Goal: Find contact information: Find contact information

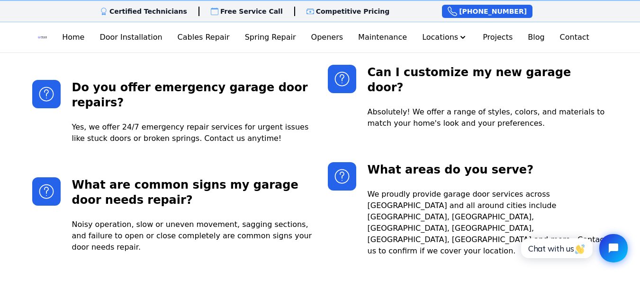
scroll to position [2057, 0]
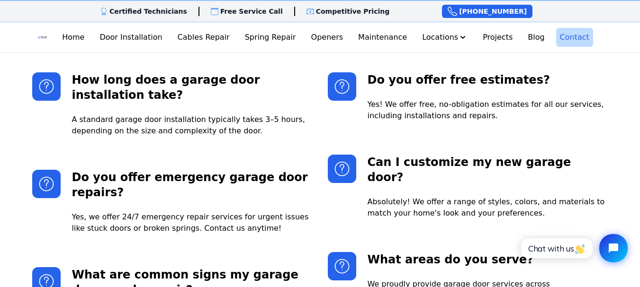
click at [562, 34] on link "Contact" at bounding box center [574, 37] width 37 height 19
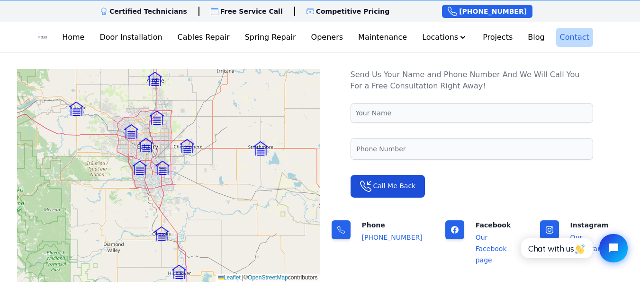
scroll to position [96, 0]
click at [481, 237] on link "Our Facebook page" at bounding box center [490, 248] width 31 height 30
drag, startPoint x: 451, startPoint y: 224, endPoint x: 443, endPoint y: 226, distance: 7.7
click at [451, 224] on icon at bounding box center [454, 229] width 19 height 19
click at [445, 226] on icon at bounding box center [454, 229] width 19 height 19
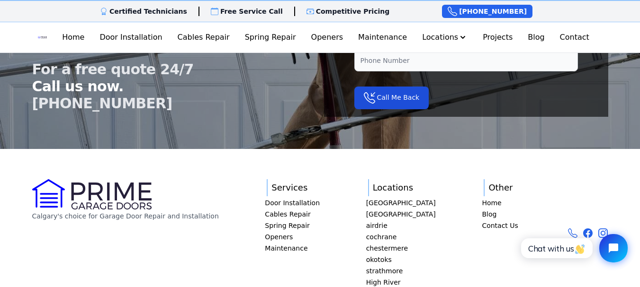
click at [587, 229] on icon at bounding box center [587, 233] width 9 height 9
